Goal: Task Accomplishment & Management: Use online tool/utility

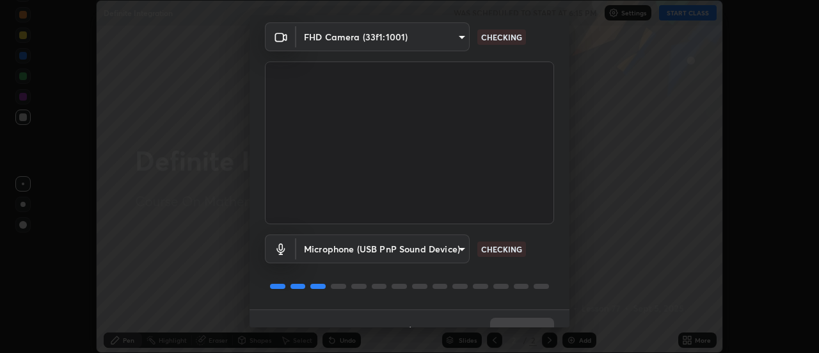
scroll to position [67, 0]
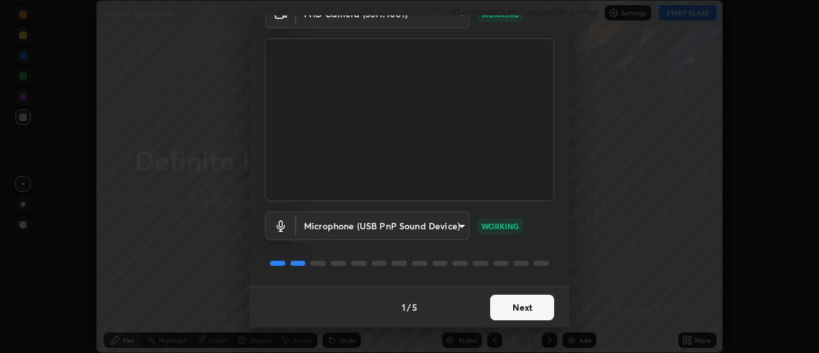
click at [522, 309] on button "Next" at bounding box center [522, 307] width 64 height 26
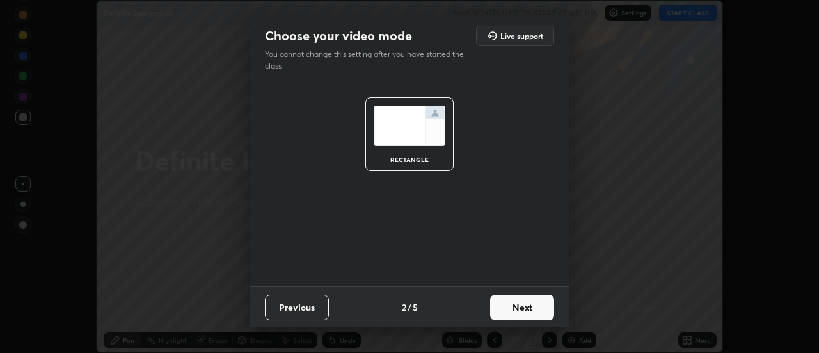
click at [523, 310] on button "Next" at bounding box center [522, 307] width 64 height 26
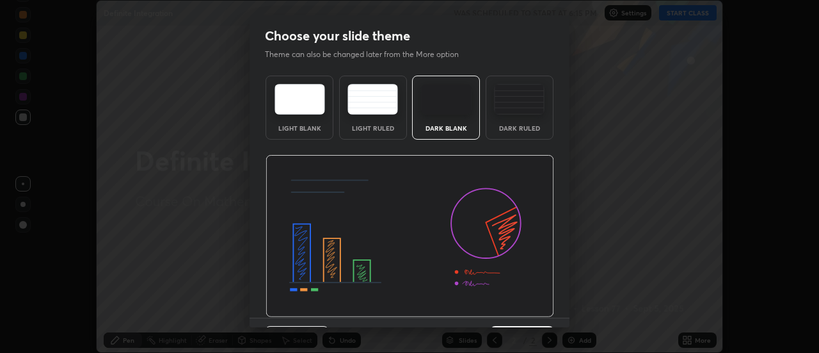
scroll to position [31, 0]
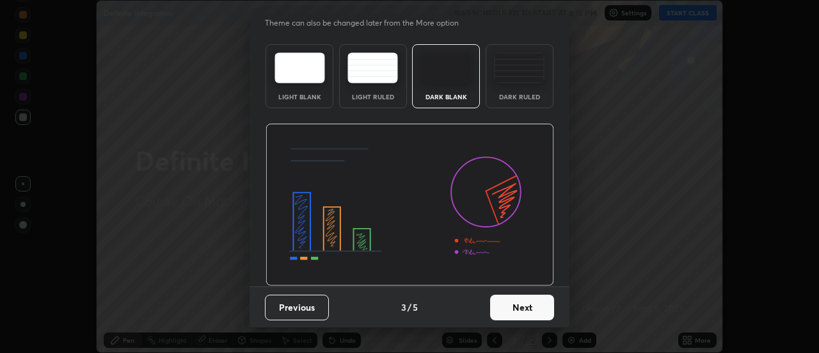
click at [518, 306] on button "Next" at bounding box center [522, 307] width 64 height 26
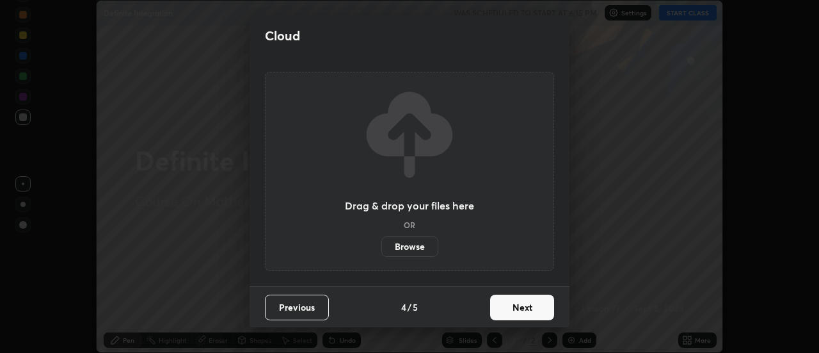
scroll to position [0, 0]
click at [521, 311] on button "Next" at bounding box center [522, 307] width 64 height 26
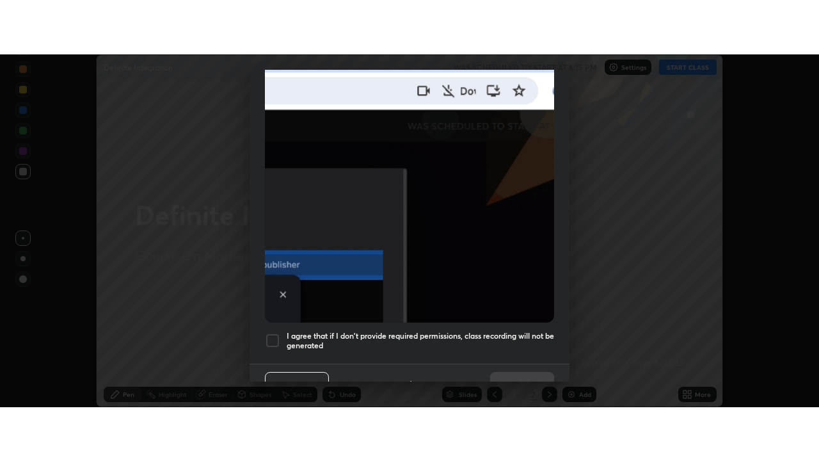
scroll to position [328, 0]
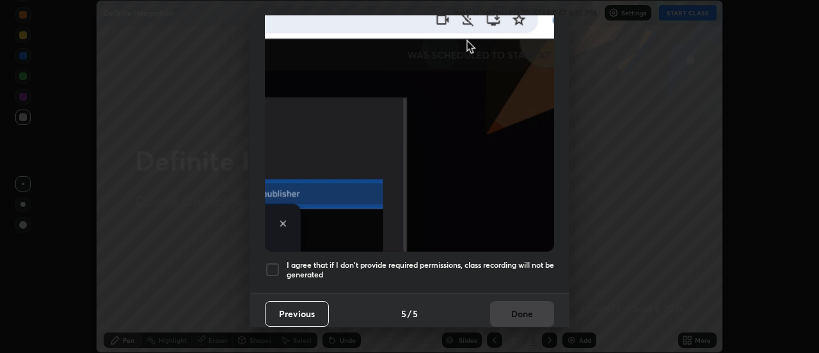
click at [274, 263] on div at bounding box center [272, 269] width 15 height 15
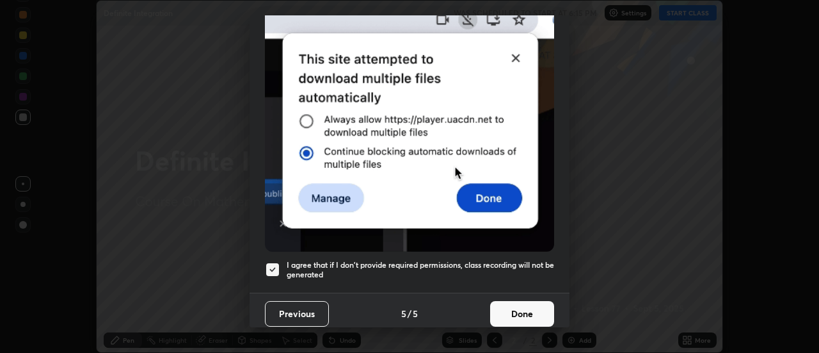
click at [519, 303] on button "Done" at bounding box center [522, 314] width 64 height 26
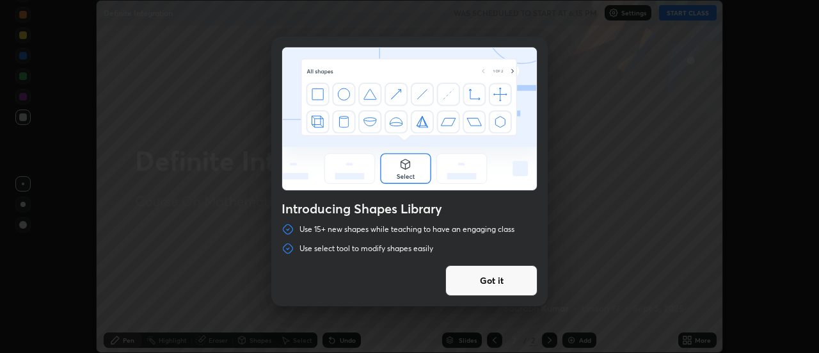
click at [687, 339] on div "Introducing Shapes Library Use 15+ new shapes while teaching to have an engagin…" at bounding box center [409, 176] width 819 height 353
click at [509, 282] on button "Got it" at bounding box center [491, 280] width 92 height 31
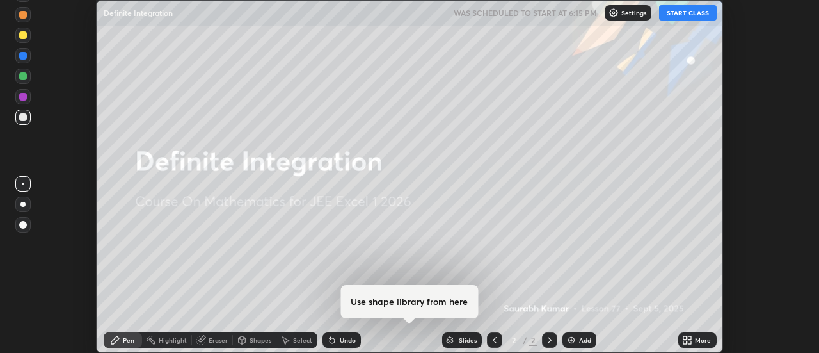
click at [689, 342] on icon at bounding box center [690, 341] width 3 height 3
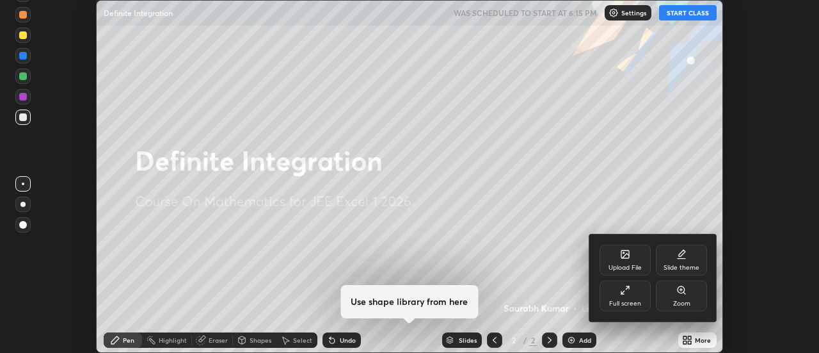
click at [625, 290] on icon at bounding box center [625, 290] width 10 height 10
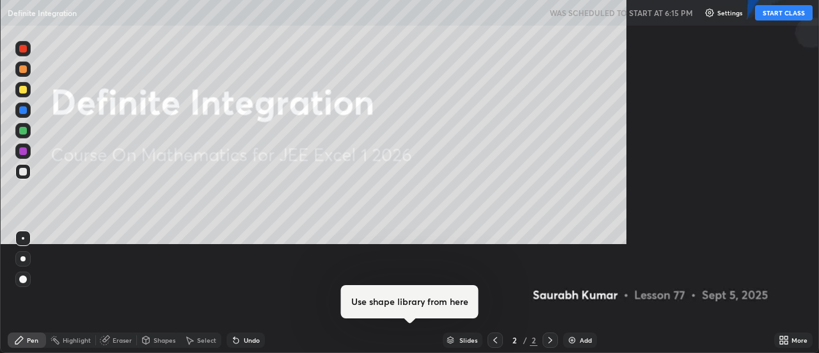
scroll to position [461, 819]
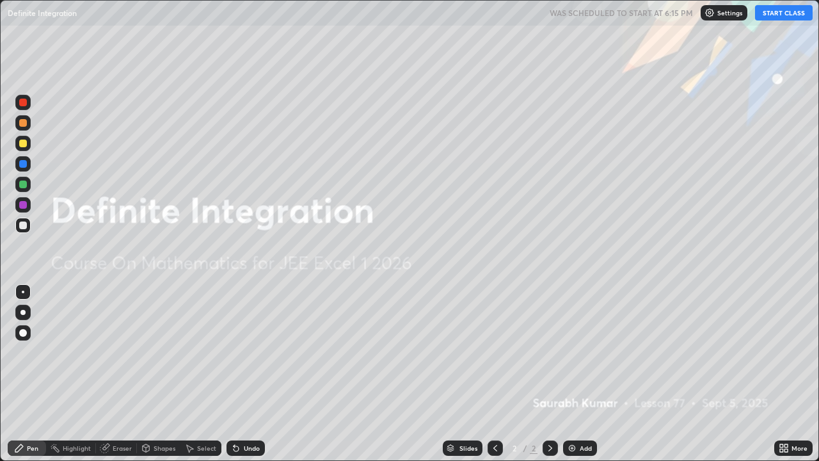
click at [785, 19] on button "START CLASS" at bounding box center [784, 12] width 58 height 15
click at [575, 352] on img at bounding box center [572, 448] width 10 height 10
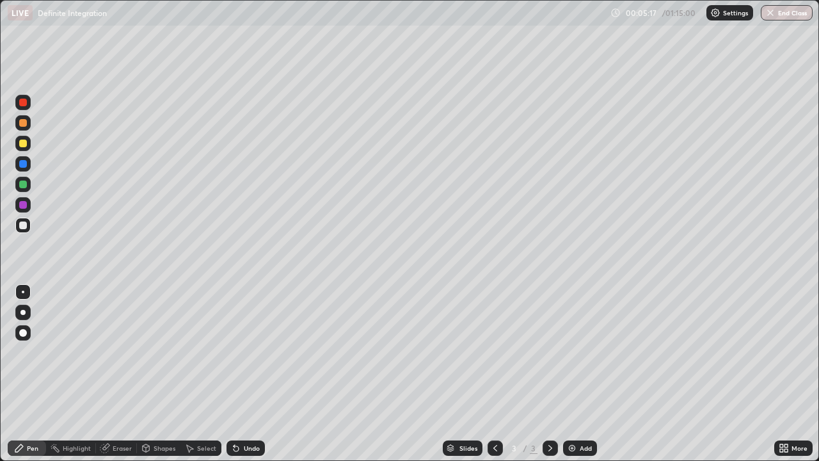
click at [123, 352] on div "Eraser" at bounding box center [122, 448] width 19 height 6
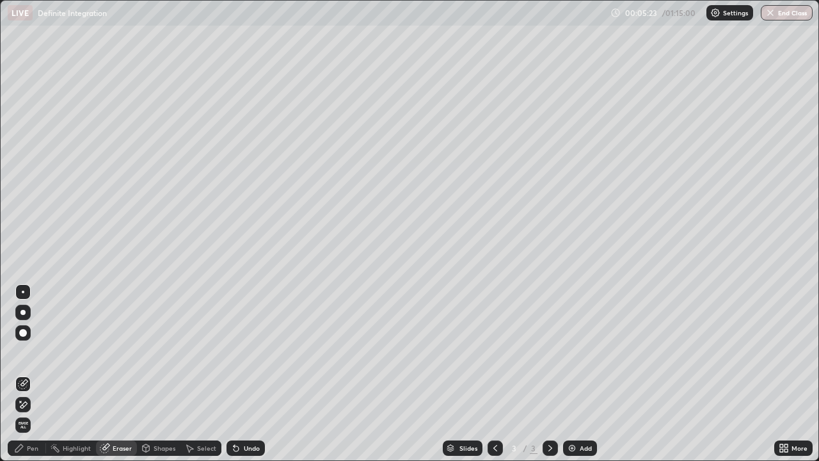
click at [32, 352] on div "Pen" at bounding box center [33, 448] width 12 height 6
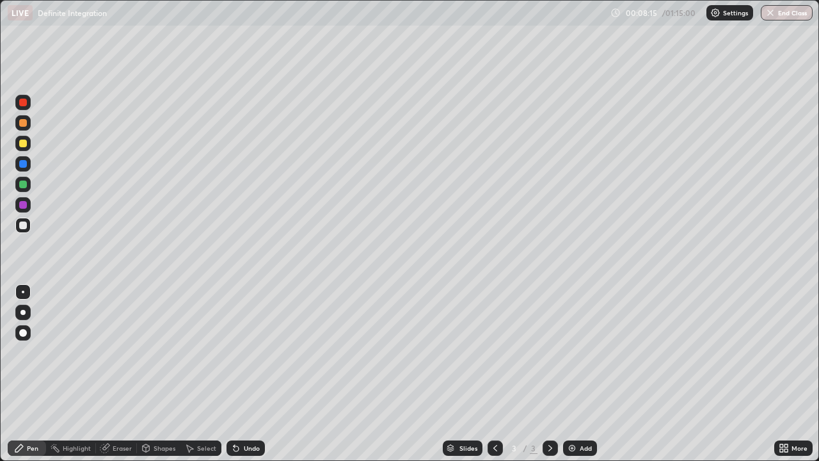
click at [122, 352] on div "Eraser" at bounding box center [122, 448] width 19 height 6
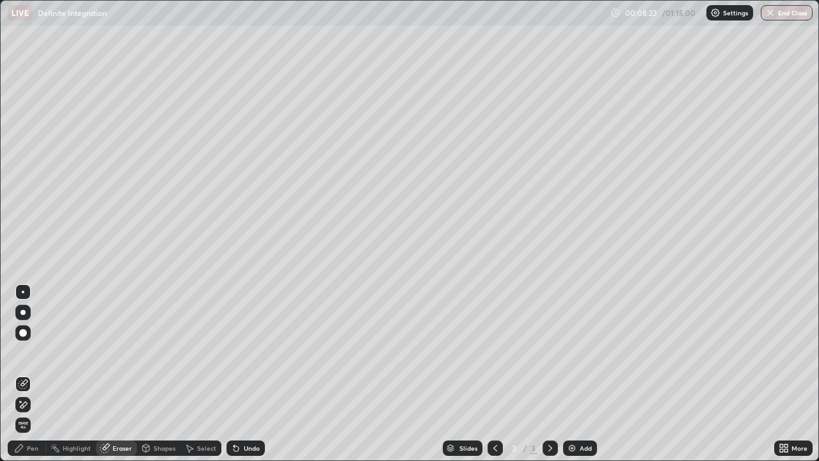
click at [32, 352] on div "Pen" at bounding box center [33, 448] width 12 height 6
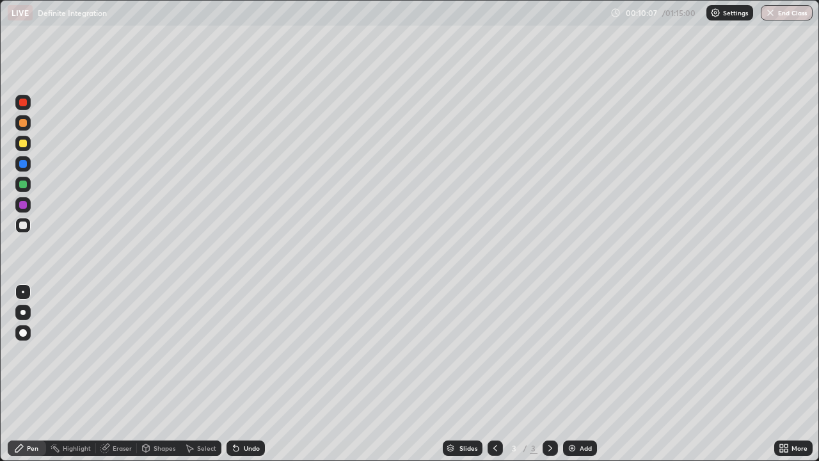
click at [577, 352] on div "Add" at bounding box center [580, 447] width 34 height 15
click at [244, 352] on div "Undo" at bounding box center [252, 448] width 16 height 6
click at [239, 352] on icon at bounding box center [236, 448] width 10 height 10
click at [241, 352] on div "Undo" at bounding box center [246, 447] width 38 height 15
click at [570, 352] on img at bounding box center [572, 448] width 10 height 10
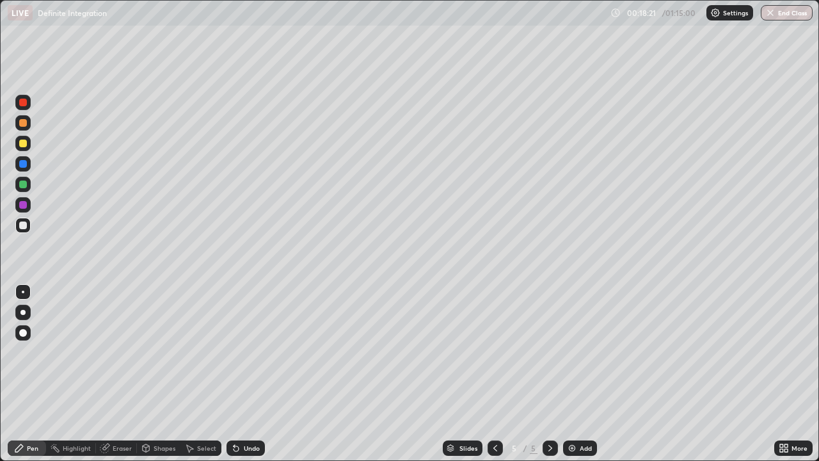
click at [244, 352] on div "Undo" at bounding box center [252, 448] width 16 height 6
click at [122, 352] on div "Eraser" at bounding box center [122, 448] width 19 height 6
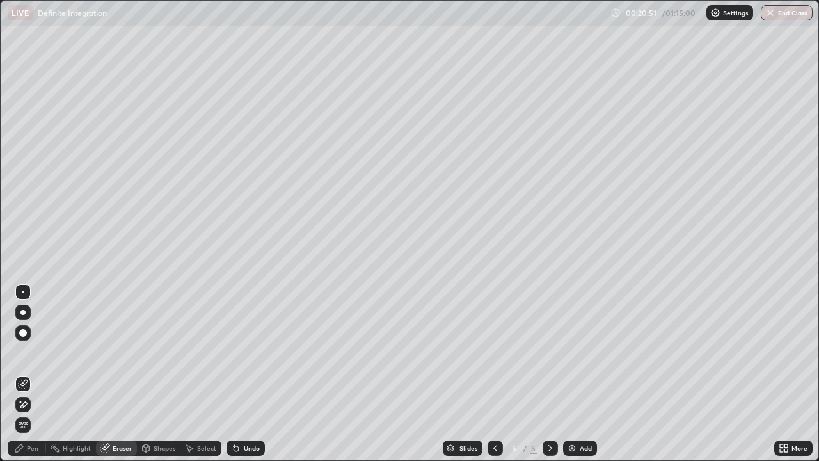
click at [24, 331] on div at bounding box center [23, 333] width 8 height 8
click at [33, 352] on div "Pen" at bounding box center [33, 448] width 12 height 6
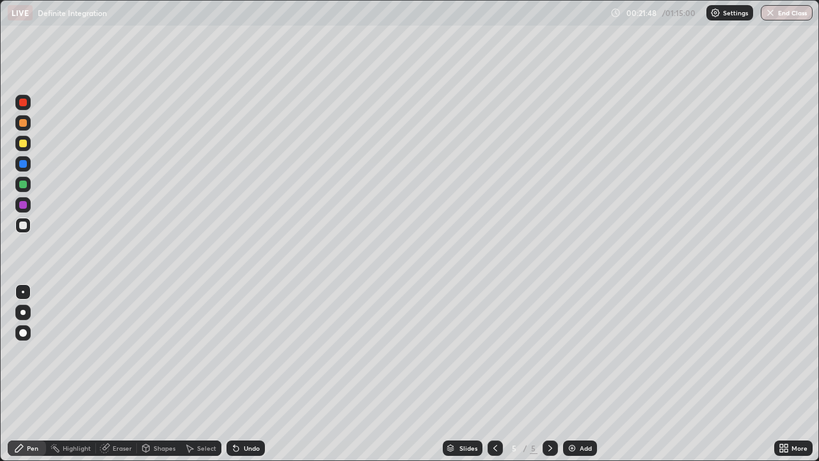
click at [569, 352] on img at bounding box center [572, 448] width 10 height 10
click at [122, 352] on div "Eraser" at bounding box center [122, 448] width 19 height 6
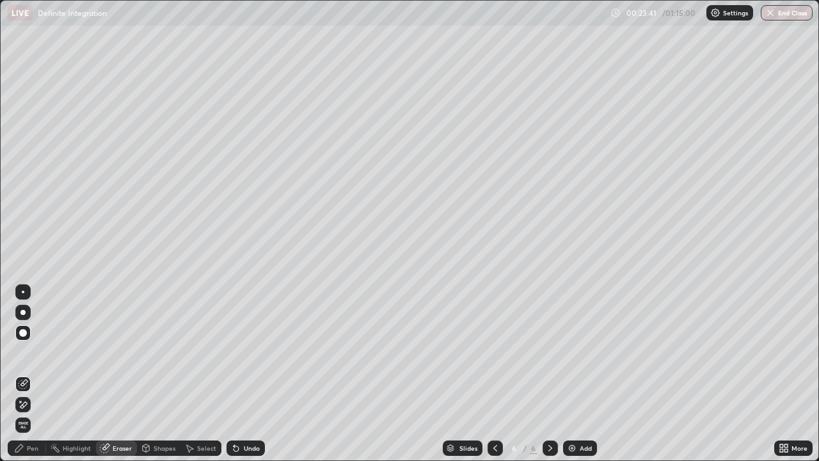
click at [33, 352] on div "Pen" at bounding box center [33, 448] width 12 height 6
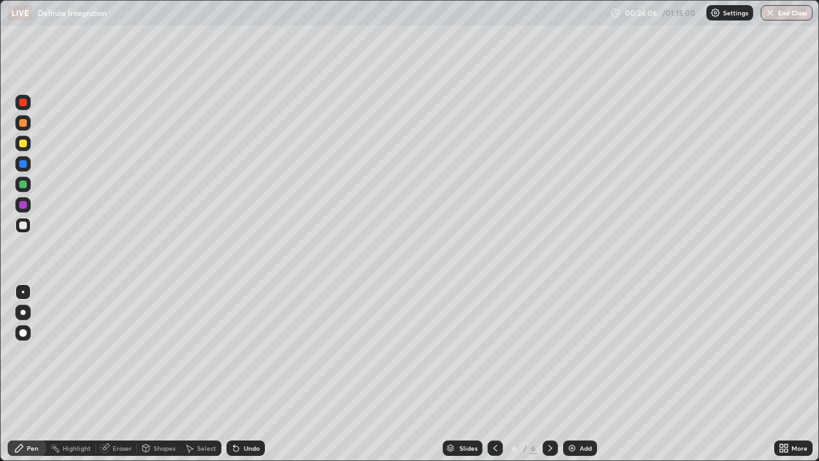
click at [235, 352] on icon at bounding box center [236, 448] width 5 height 5
click at [238, 352] on icon at bounding box center [236, 448] width 10 height 10
click at [239, 352] on icon at bounding box center [236, 448] width 10 height 10
click at [239, 352] on div "Undo" at bounding box center [246, 447] width 38 height 15
click at [241, 352] on div "Undo" at bounding box center [246, 447] width 38 height 15
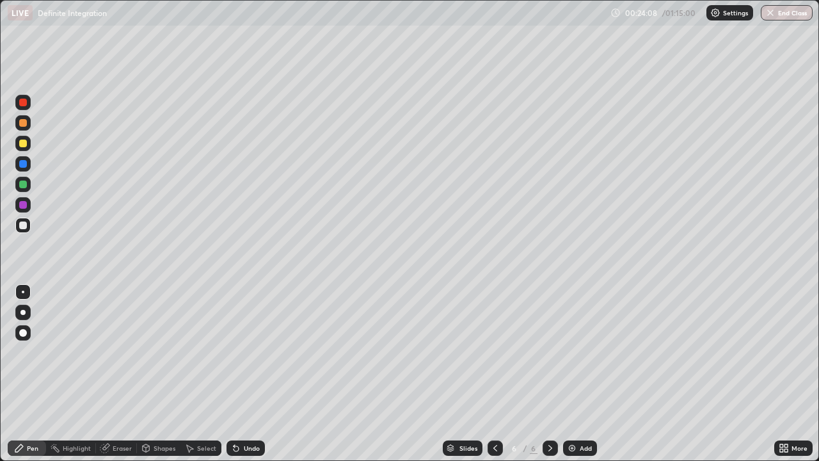
click at [241, 352] on div "Undo" at bounding box center [246, 447] width 38 height 15
click at [573, 352] on img at bounding box center [572, 448] width 10 height 10
click at [239, 352] on icon at bounding box center [236, 448] width 10 height 10
click at [235, 352] on icon at bounding box center [236, 448] width 5 height 5
click at [573, 352] on img at bounding box center [572, 448] width 10 height 10
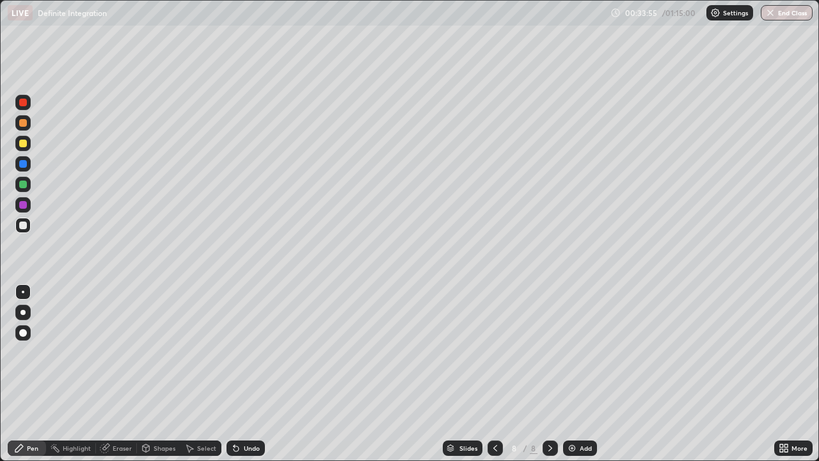
click at [570, 352] on img at bounding box center [572, 448] width 10 height 10
click at [239, 352] on div "Undo" at bounding box center [246, 447] width 38 height 15
click at [237, 352] on icon at bounding box center [236, 448] width 5 height 5
click at [240, 352] on div "Undo" at bounding box center [246, 447] width 38 height 15
click at [241, 352] on div "Undo" at bounding box center [246, 447] width 38 height 15
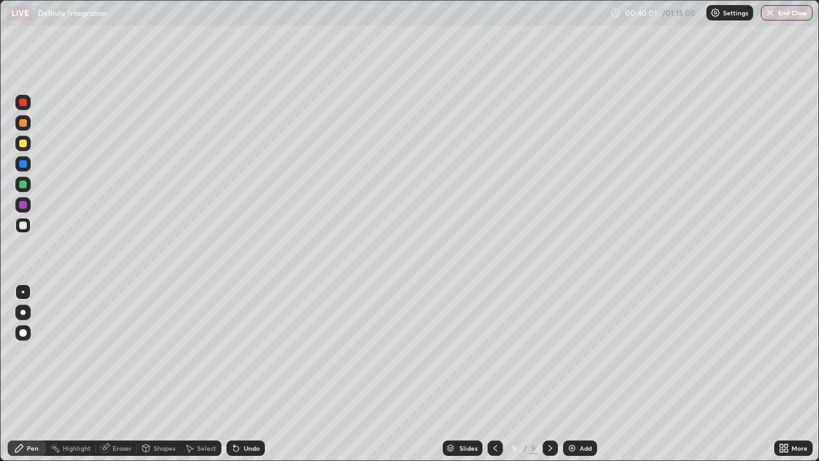
click at [424, 352] on div "Slides 9 / 9 Add" at bounding box center [519, 448] width 509 height 26
click at [569, 352] on img at bounding box center [572, 448] width 10 height 10
click at [234, 352] on icon at bounding box center [236, 448] width 5 height 5
click at [113, 352] on div "Eraser" at bounding box center [122, 448] width 19 height 6
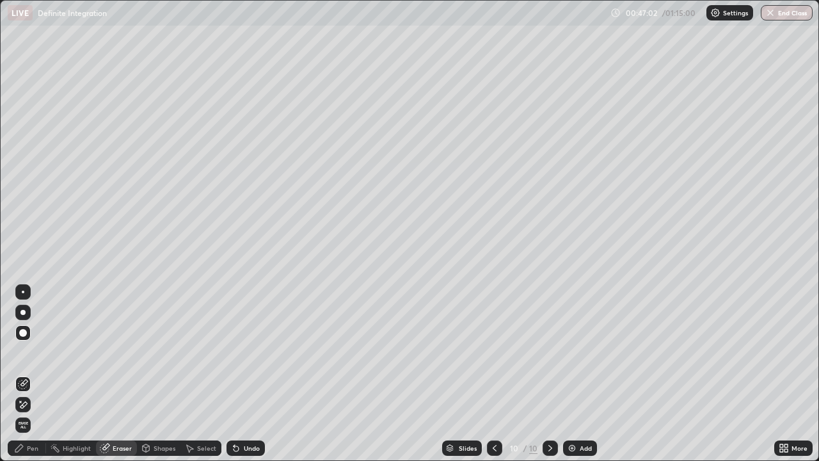
click at [29, 352] on div "Pen" at bounding box center [27, 447] width 38 height 15
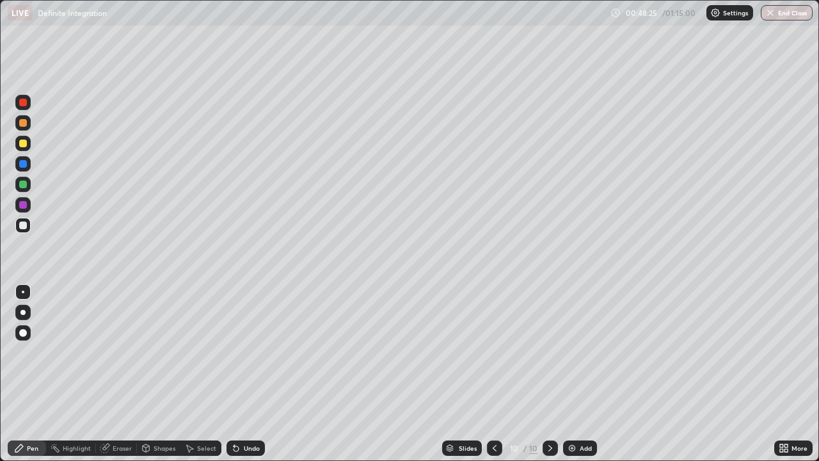
click at [116, 352] on div "Eraser" at bounding box center [122, 448] width 19 height 6
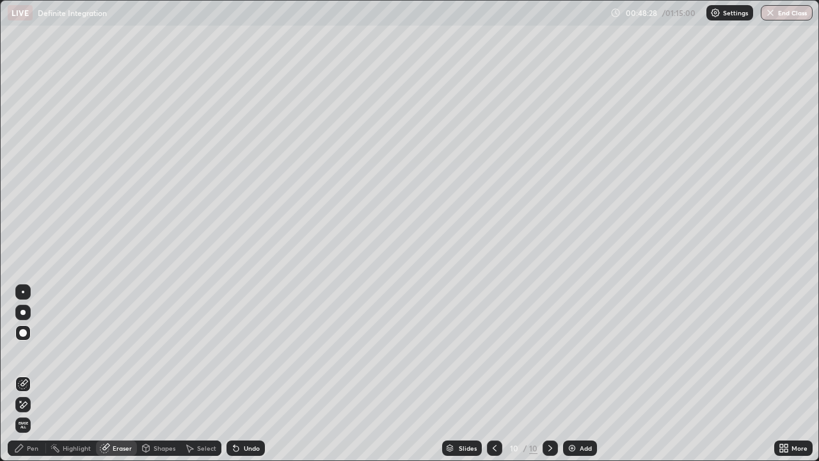
click at [29, 352] on div "Pen" at bounding box center [33, 448] width 12 height 6
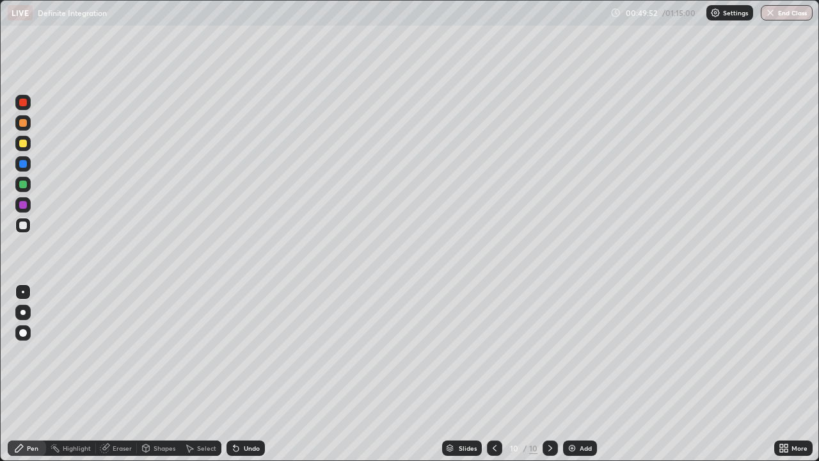
click at [570, 352] on img at bounding box center [572, 448] width 10 height 10
click at [494, 352] on icon at bounding box center [495, 448] width 10 height 10
click at [573, 352] on img at bounding box center [572, 448] width 10 height 10
click at [549, 352] on icon at bounding box center [550, 448] width 4 height 6
click at [548, 352] on icon at bounding box center [550, 448] width 4 height 6
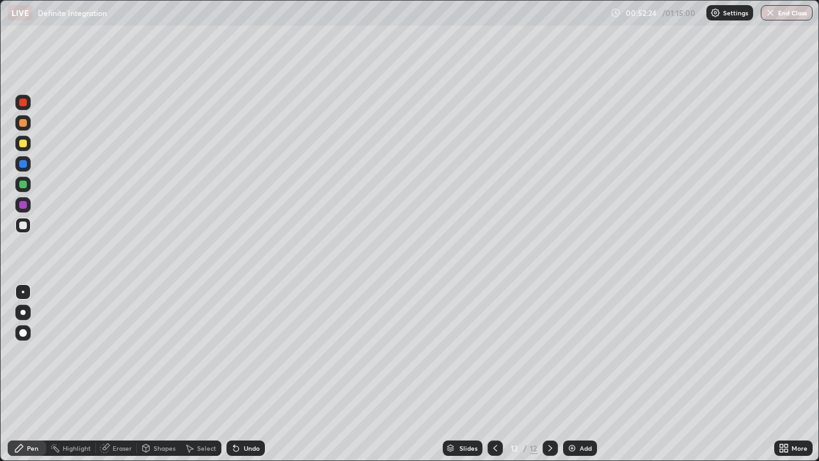
click at [494, 352] on icon at bounding box center [495, 448] width 10 height 10
click at [549, 352] on icon at bounding box center [550, 448] width 10 height 10
click at [550, 352] on icon at bounding box center [550, 448] width 4 height 6
click at [246, 352] on div "Undo" at bounding box center [252, 448] width 16 height 6
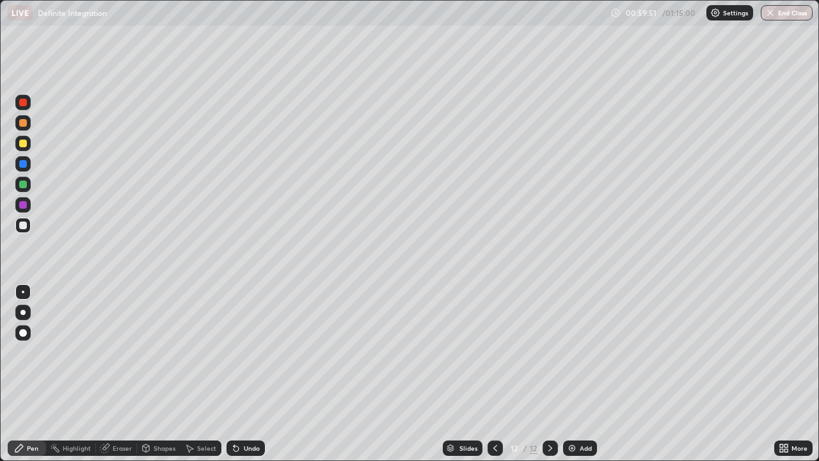
click at [238, 352] on icon at bounding box center [236, 448] width 10 height 10
click at [234, 352] on icon at bounding box center [236, 448] width 5 height 5
click at [234, 352] on icon at bounding box center [234, 445] width 1 height 1
click at [237, 352] on div "Undo" at bounding box center [246, 447] width 38 height 15
click at [240, 352] on div "Undo" at bounding box center [243, 448] width 44 height 26
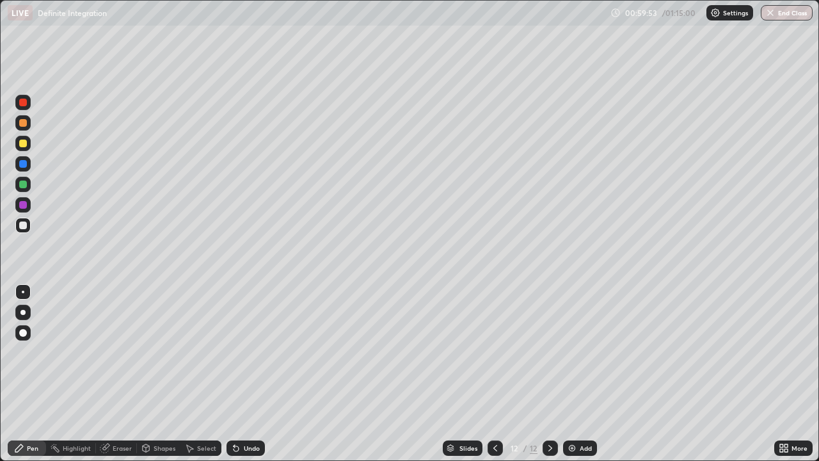
click at [115, 352] on div "Eraser" at bounding box center [122, 448] width 19 height 6
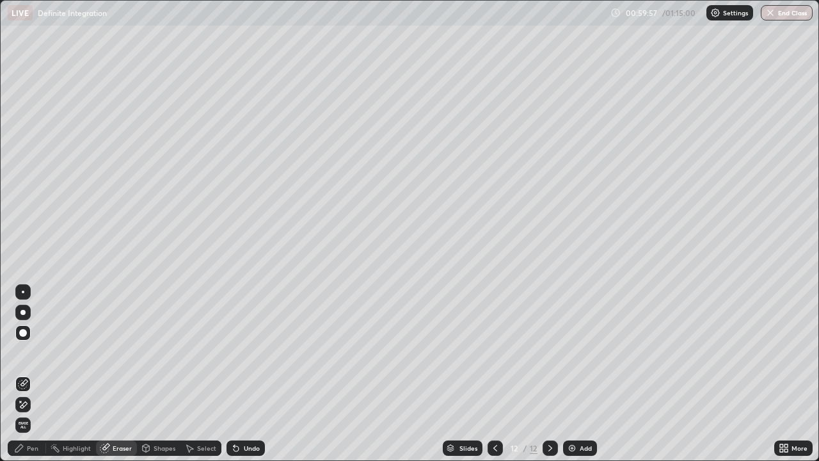
click at [33, 352] on div "Pen" at bounding box center [33, 448] width 12 height 6
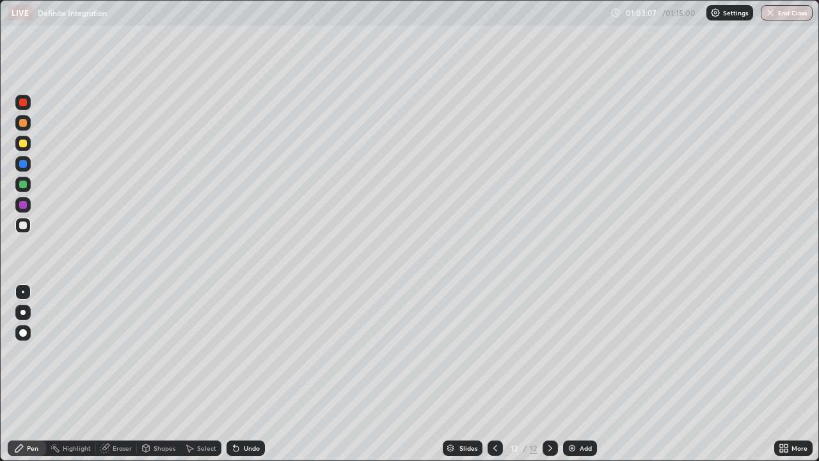
click at [569, 352] on img at bounding box center [572, 448] width 10 height 10
click at [119, 352] on div "Eraser" at bounding box center [122, 448] width 19 height 6
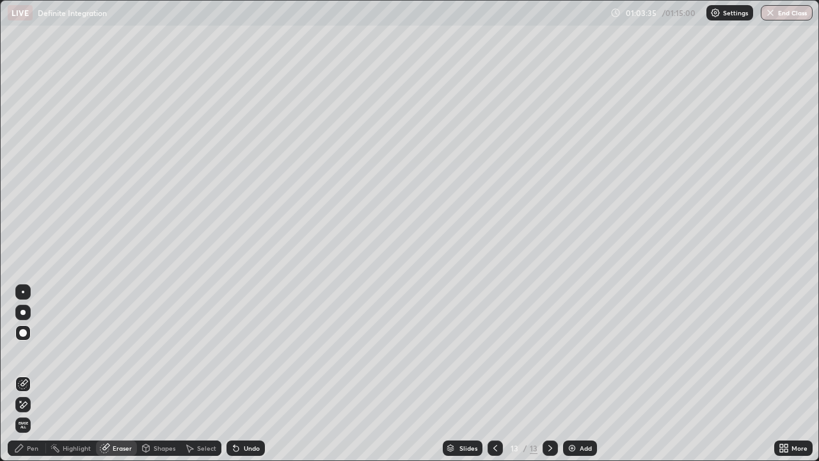
click at [33, 352] on div "Pen" at bounding box center [33, 448] width 12 height 6
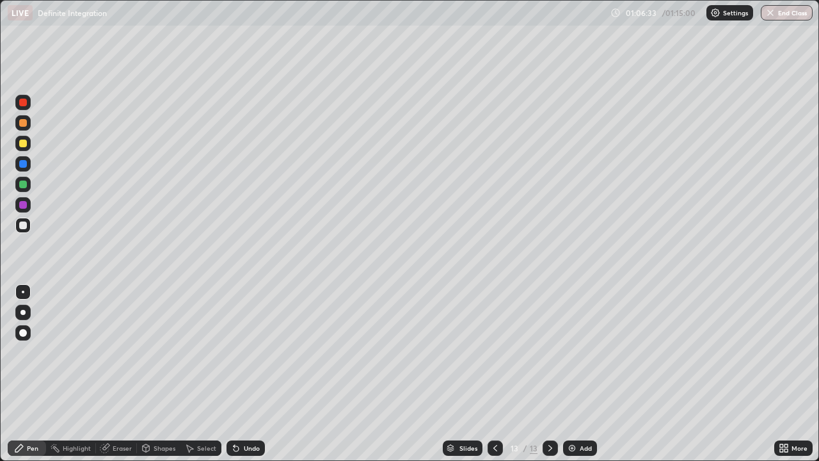
click at [494, 352] on icon at bounding box center [495, 448] width 10 height 10
click at [549, 352] on icon at bounding box center [550, 448] width 10 height 10
click at [573, 352] on img at bounding box center [572, 448] width 10 height 10
click at [779, 15] on button "End Class" at bounding box center [787, 12] width 52 height 15
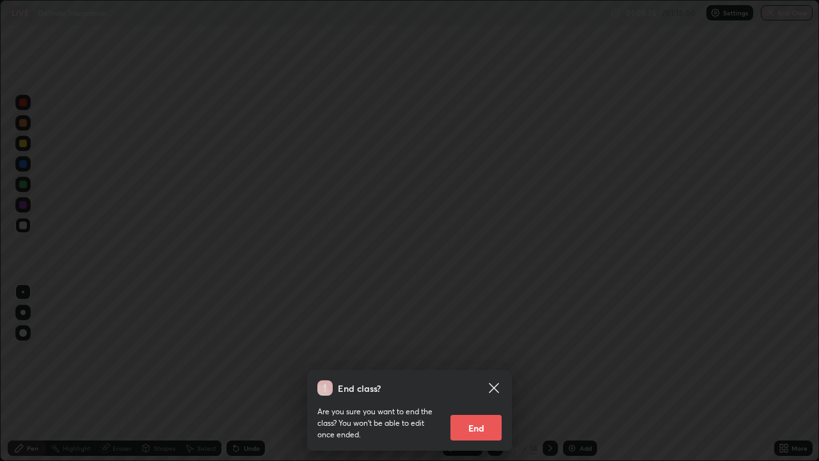
click at [482, 352] on button "End" at bounding box center [475, 428] width 51 height 26
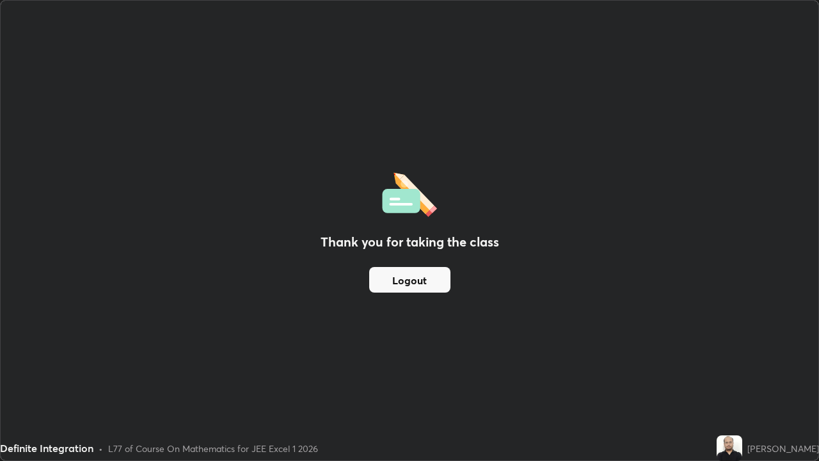
click at [411, 284] on button "Logout" at bounding box center [409, 280] width 81 height 26
click at [407, 281] on button "Logout" at bounding box center [409, 280] width 81 height 26
click at [407, 280] on button "Logout" at bounding box center [409, 280] width 81 height 26
click at [401, 279] on button "Logout" at bounding box center [409, 280] width 81 height 26
click at [398, 275] on button "Logout" at bounding box center [409, 280] width 81 height 26
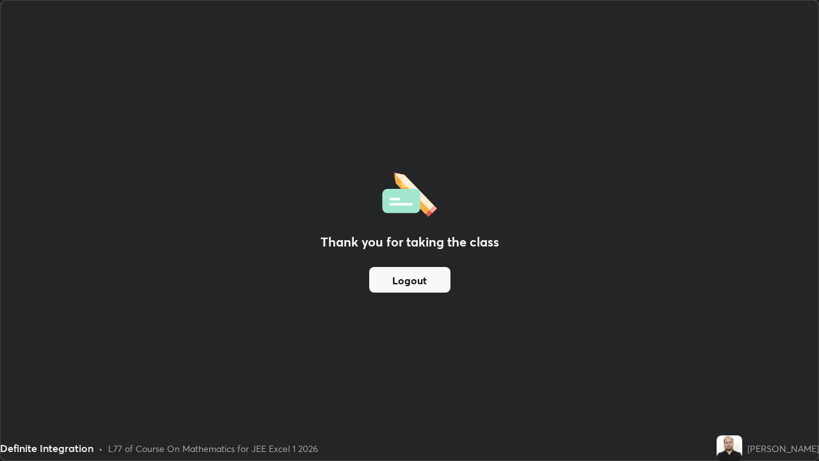
click at [401, 289] on button "Logout" at bounding box center [409, 280] width 81 height 26
click at [319, 223] on div "Thank you for taking the class Logout" at bounding box center [410, 230] width 818 height 459
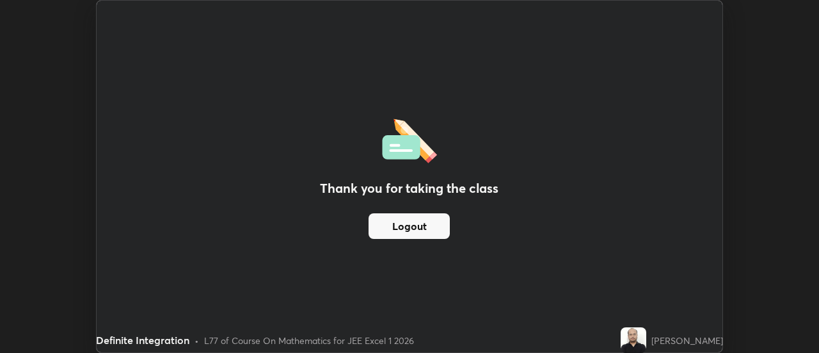
scroll to position [63636, 63169]
